Goal: Information Seeking & Learning: Learn about a topic

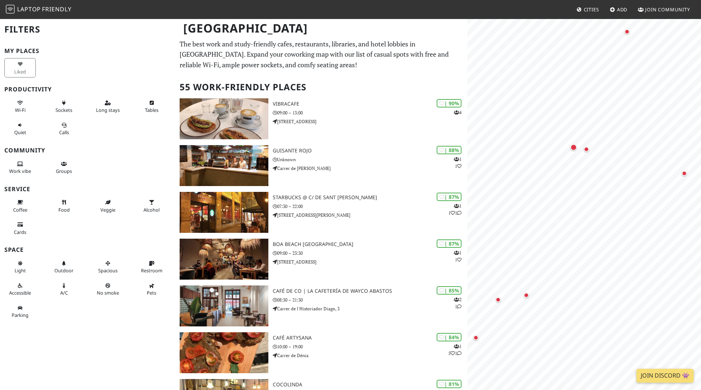
click at [701, 268] on html "Laptop Friendly Cities Add Join Community Valencia Filters My Places Liked Prod…" at bounding box center [350, 195] width 701 height 390
click at [520, 103] on div "Map marker" at bounding box center [520, 103] width 7 height 7
click at [522, 103] on div "Map marker" at bounding box center [520, 103] width 7 height 7
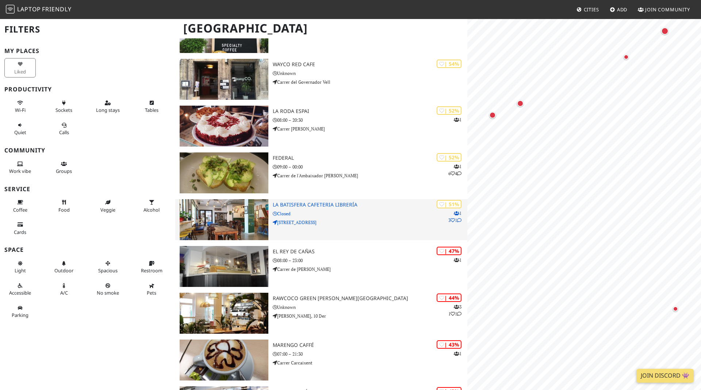
click at [233, 213] on img at bounding box center [224, 219] width 89 height 41
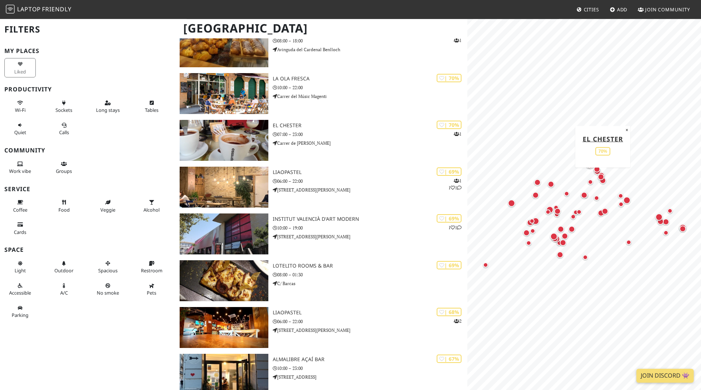
scroll to position [784, 0]
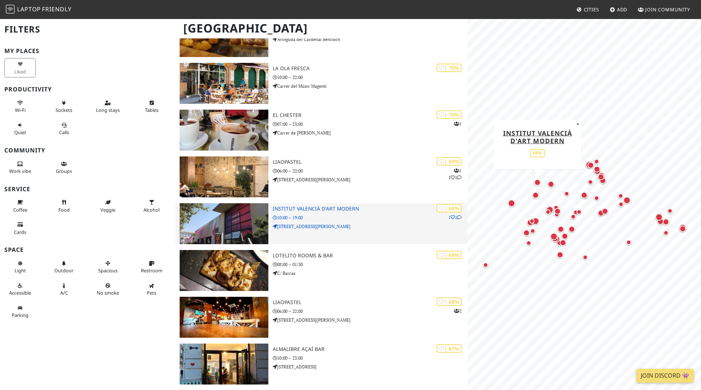
click at [331, 207] on h3 "Institut Valencià d'Art Modern" at bounding box center [370, 209] width 195 height 6
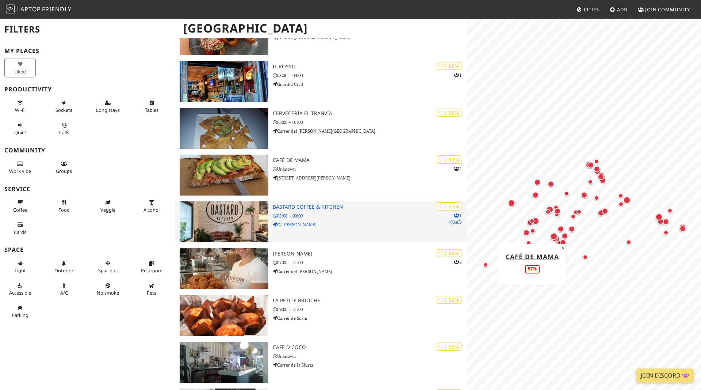
scroll to position [1492, 0]
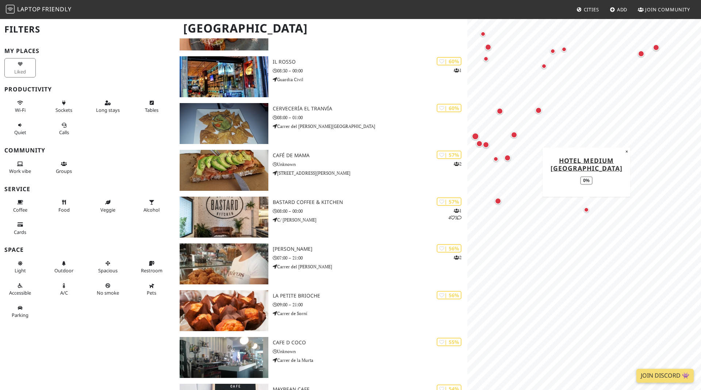
click at [587, 209] on div "Map marker" at bounding box center [586, 209] width 5 height 5
click at [499, 198] on div "Map marker" at bounding box center [498, 201] width 7 height 7
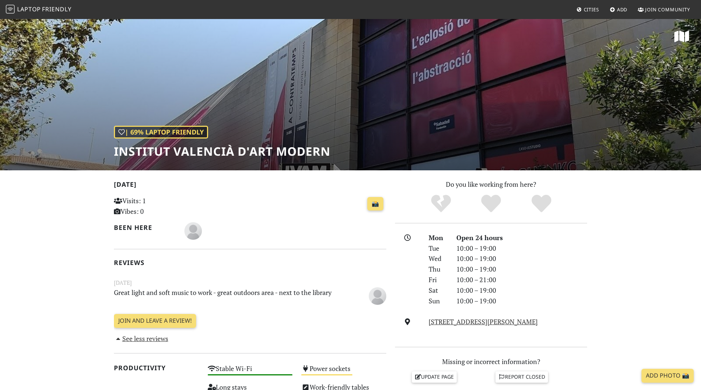
click at [348, 133] on div "| 69% Laptop Friendly Institut Valencià d'Art Modern" at bounding box center [350, 94] width 701 height 152
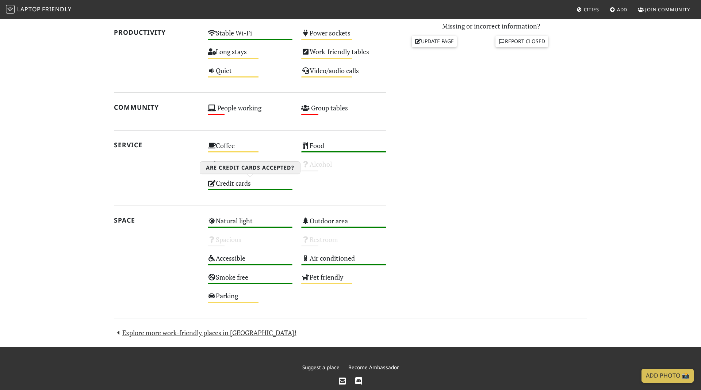
scroll to position [224, 0]
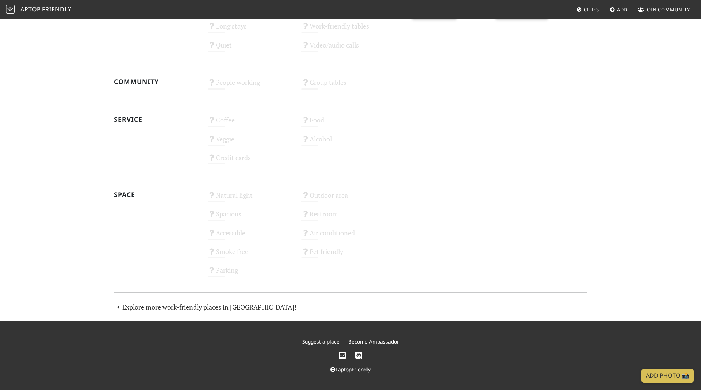
scroll to position [152, 0]
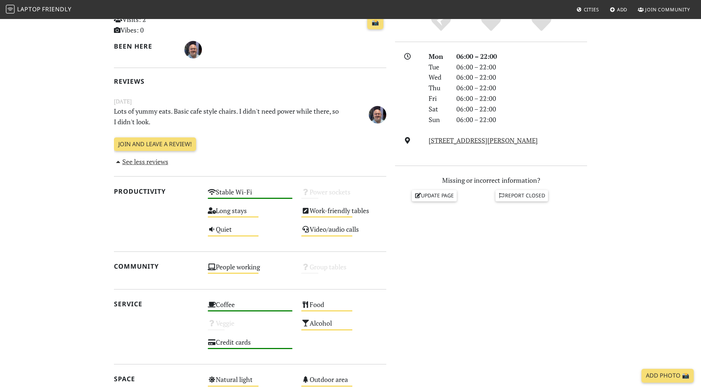
scroll to position [179, 0]
